Goal: Find specific fact

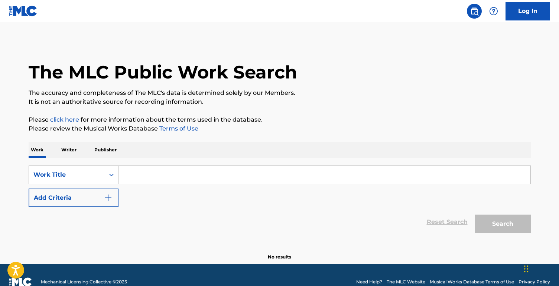
click at [141, 173] on input "Search Form" at bounding box center [325, 175] width 412 height 18
paste input "4 to 6"
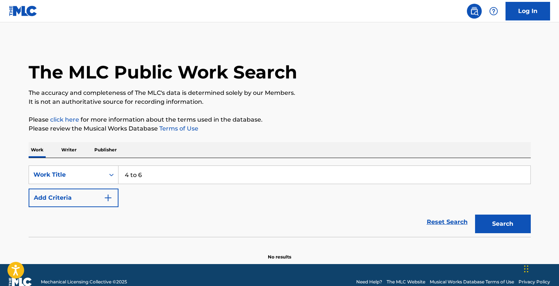
type input "4 to 6"
click at [475, 214] on button "Search" at bounding box center [503, 223] width 56 height 19
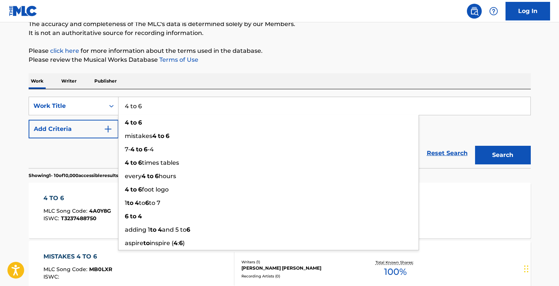
scroll to position [108, 0]
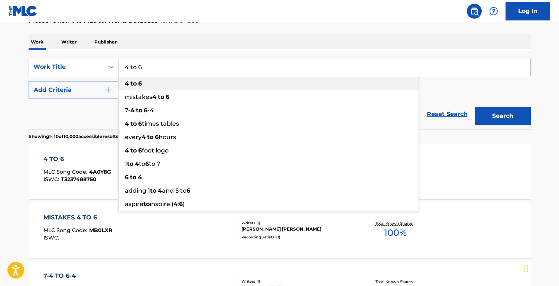
click at [155, 81] on div "4 to 6" at bounding box center [269, 83] width 300 height 13
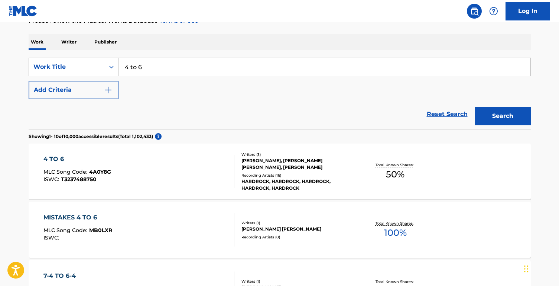
click at [168, 184] on div "4 TO 6 MLC Song Code : 4A0Y8G ISWC : T3237488750" at bounding box center [138, 171] width 191 height 33
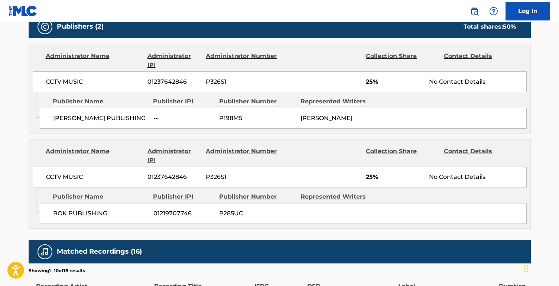
scroll to position [355, 0]
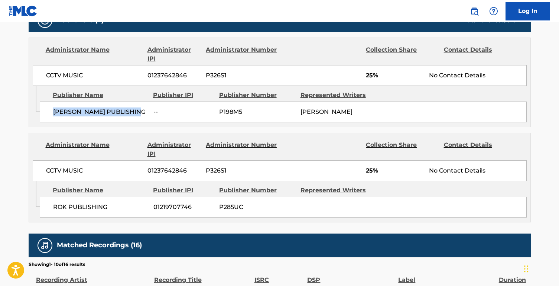
drag, startPoint x: 54, startPoint y: 111, endPoint x: 136, endPoint y: 113, distance: 82.5
click at [136, 112] on span "[PERSON_NAME] PUBLISHING" at bounding box center [100, 111] width 95 height 9
copy span "[PERSON_NAME] PUBLISHING"
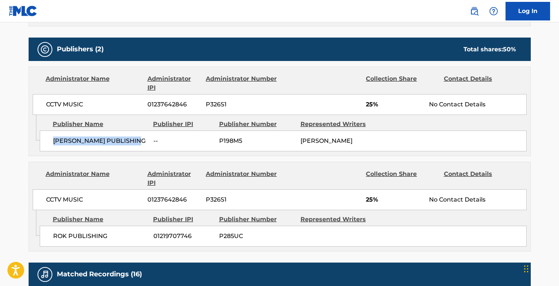
scroll to position [325, 0]
